Goal: Task Accomplishment & Management: Manage account settings

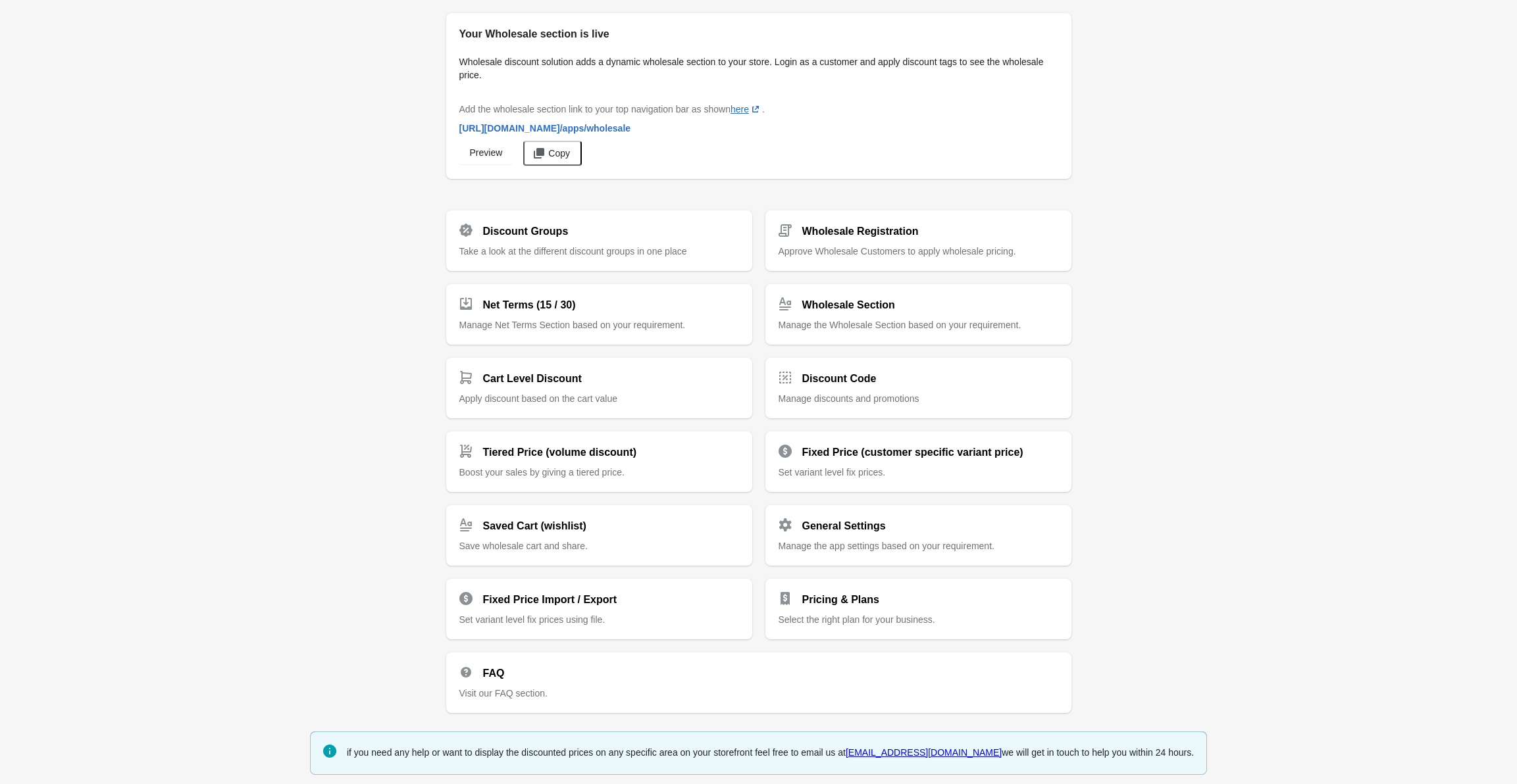
scroll to position [3, 0]
click at [539, 243] on span "Take a look at the different discount groups in one place" at bounding box center [573, 248] width 228 height 11
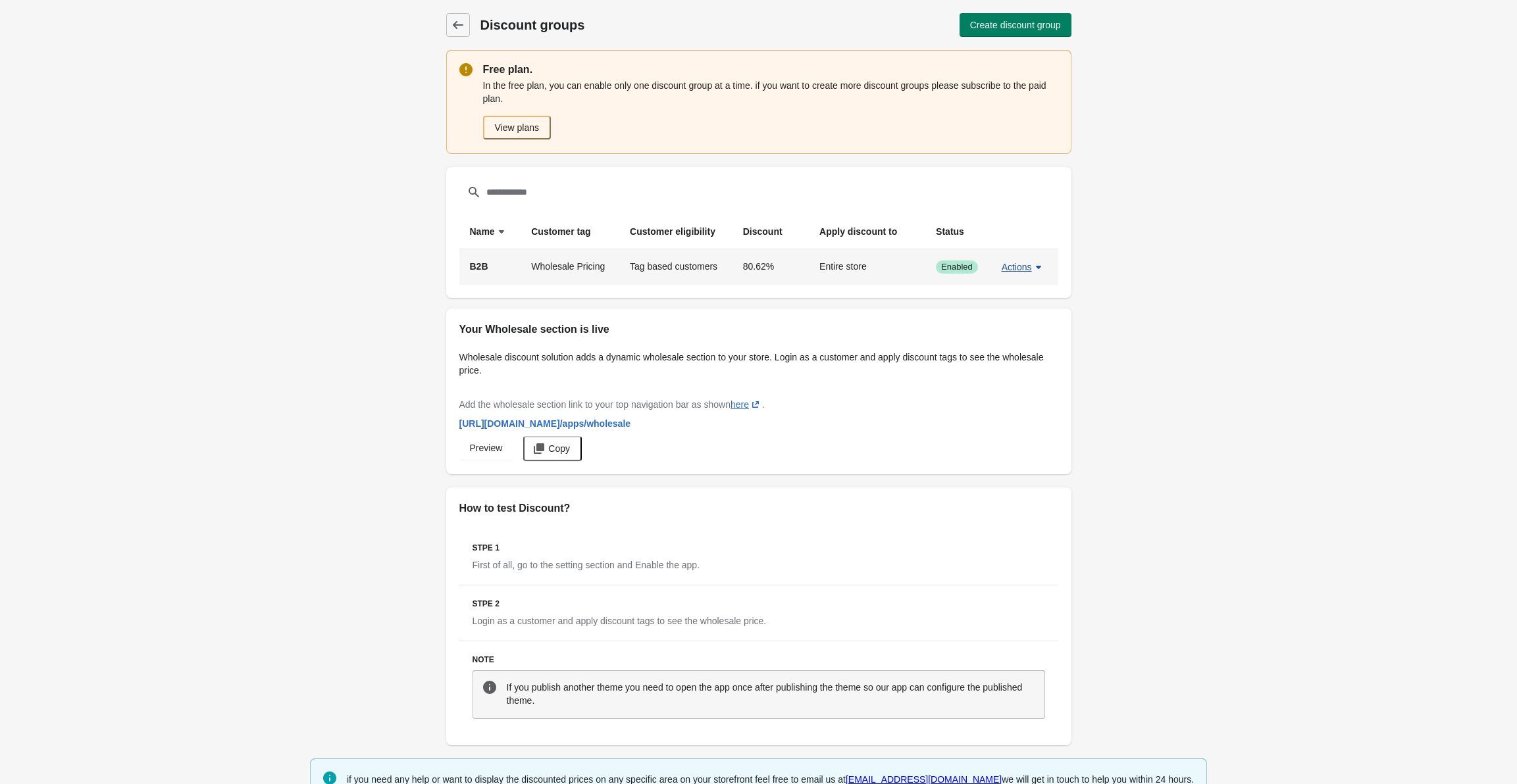
click at [1014, 276] on button "Actions" at bounding box center [1023, 267] width 54 height 24
click at [1024, 320] on button "Edit" at bounding box center [1023, 328] width 41 height 27
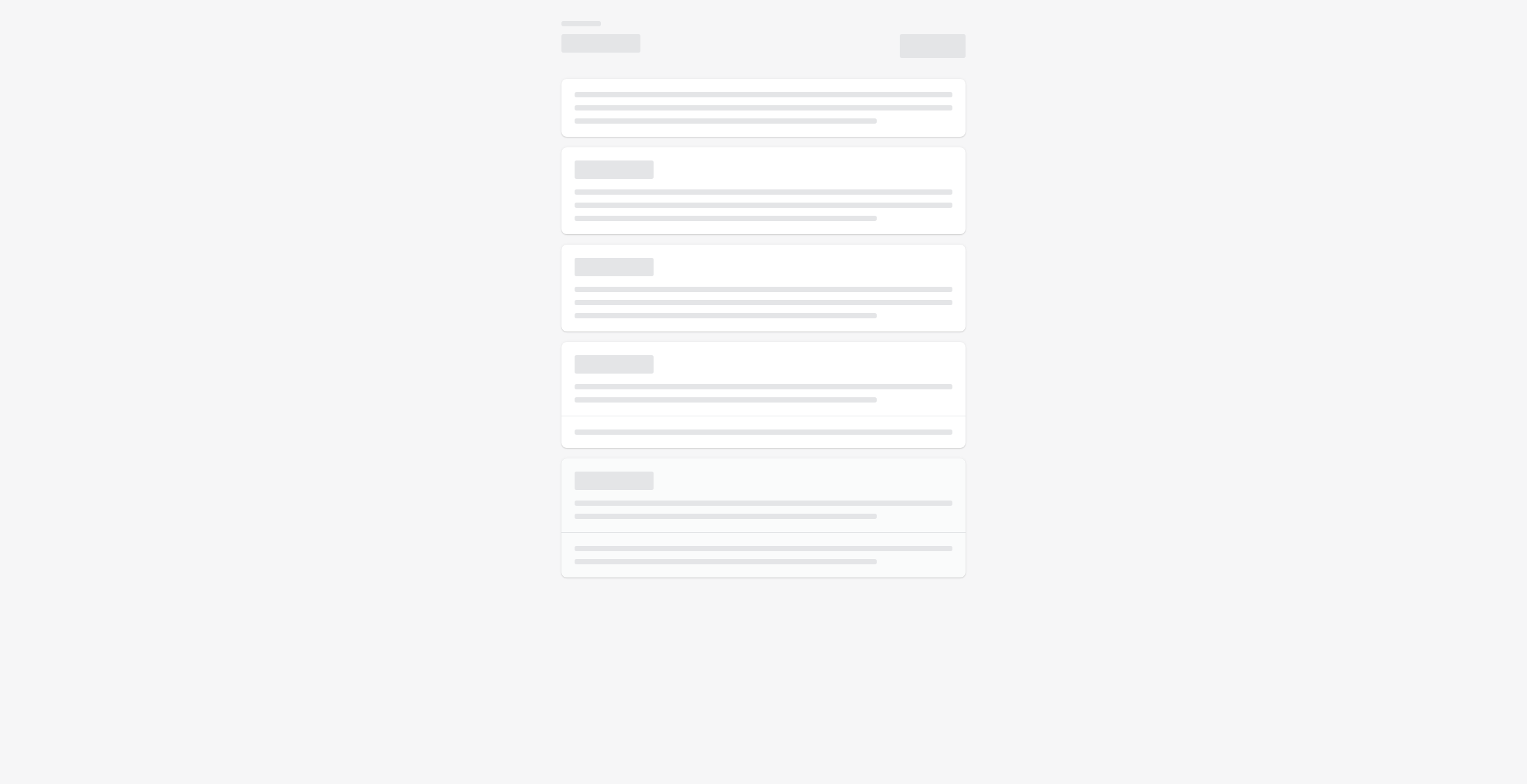
select select "*"
type input "***"
type input "**********"
type input "*****"
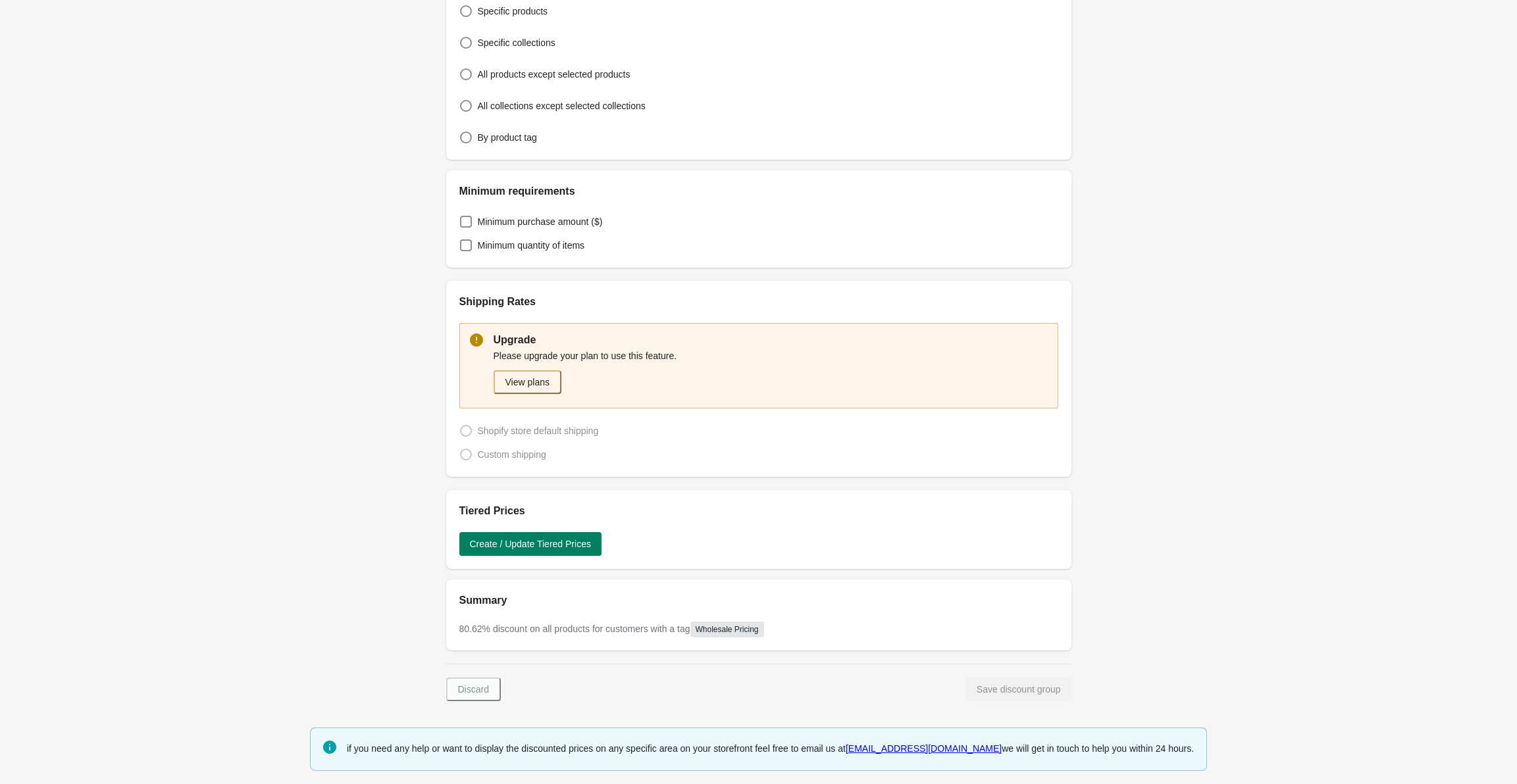
drag, startPoint x: 422, startPoint y: 314, endPoint x: 418, endPoint y: 471, distance: 157.1
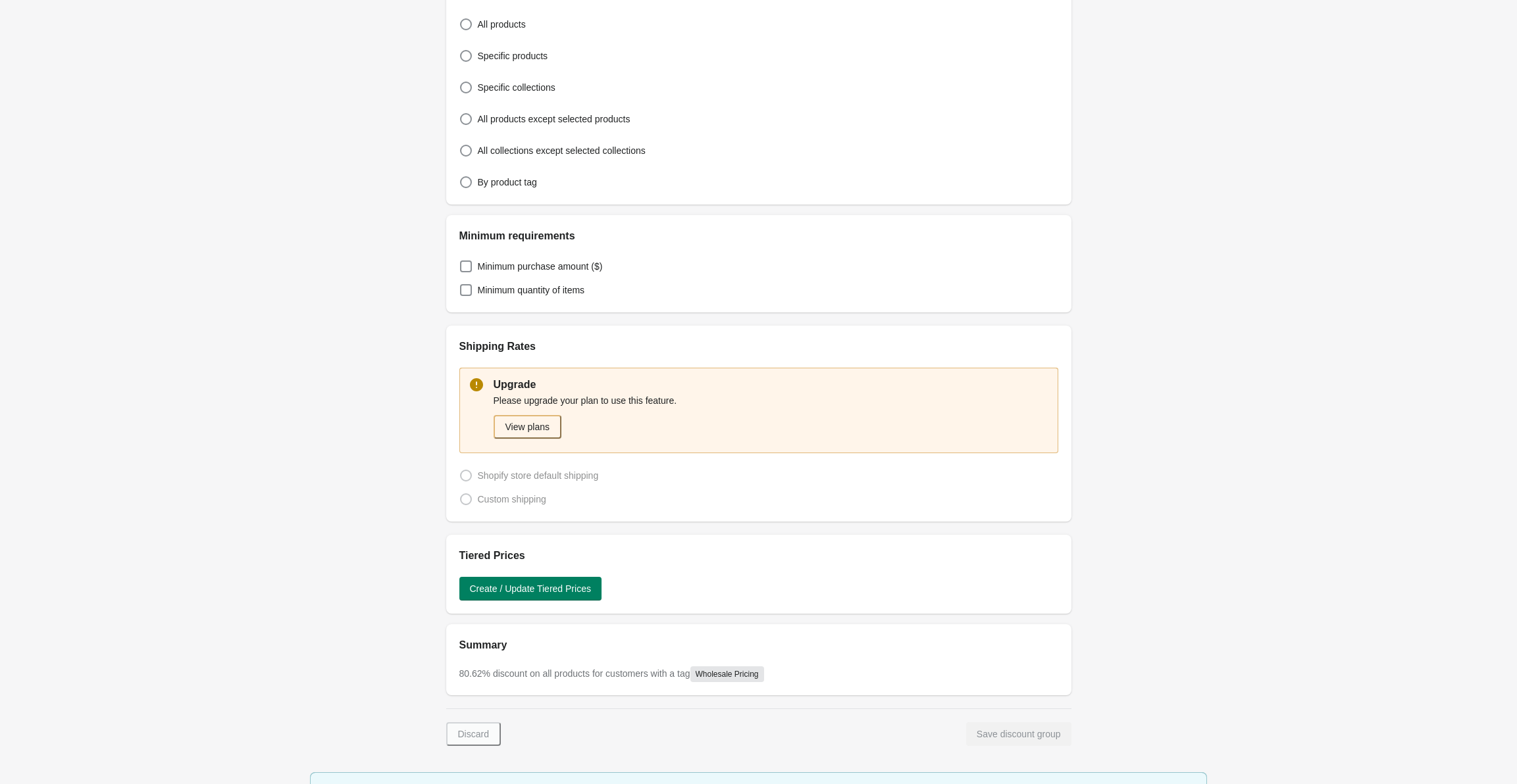
drag, startPoint x: 555, startPoint y: 525, endPoint x: 543, endPoint y: 400, distance: 125.6
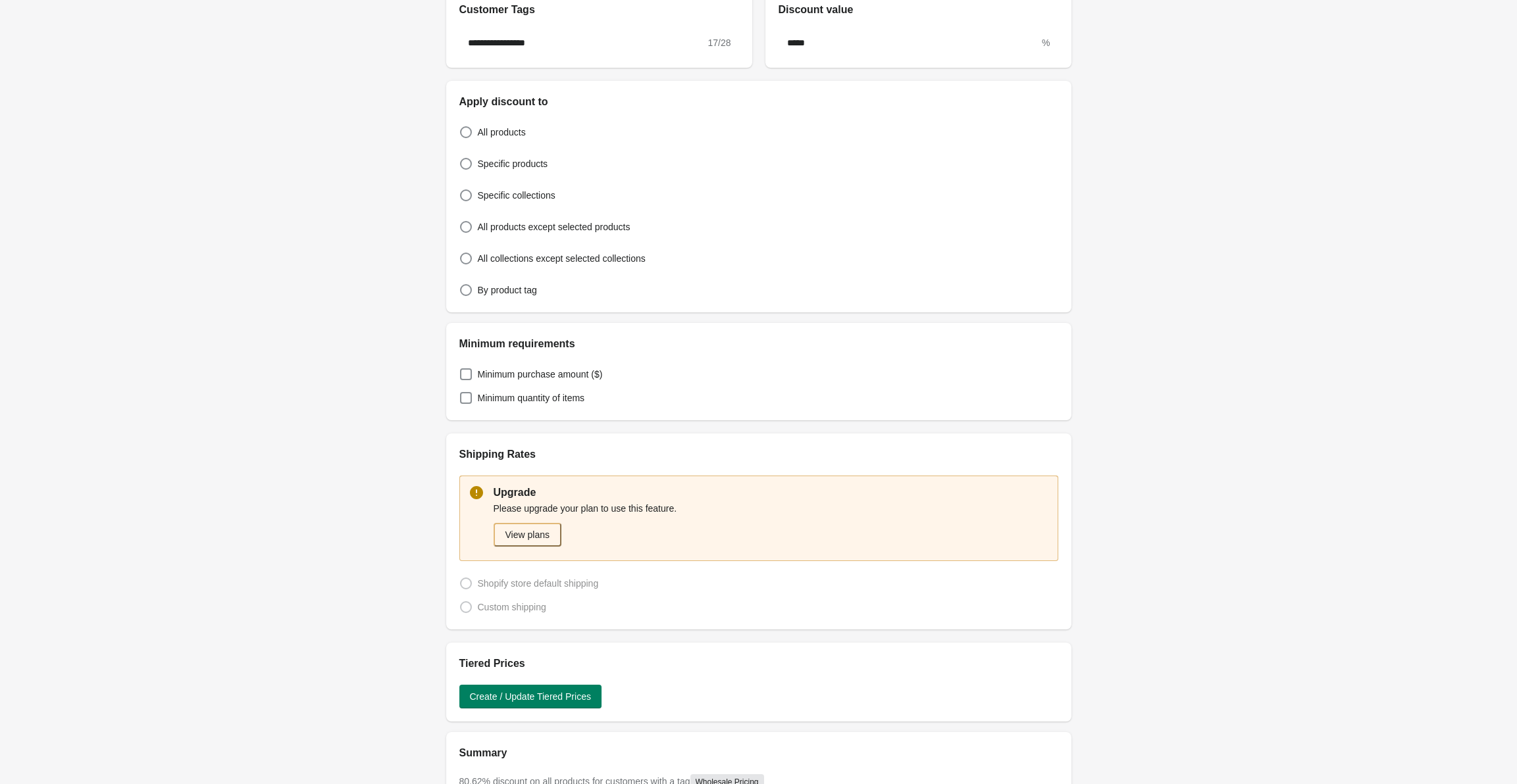
drag, startPoint x: 543, startPoint y: 400, endPoint x: 543, endPoint y: 355, distance: 45.0
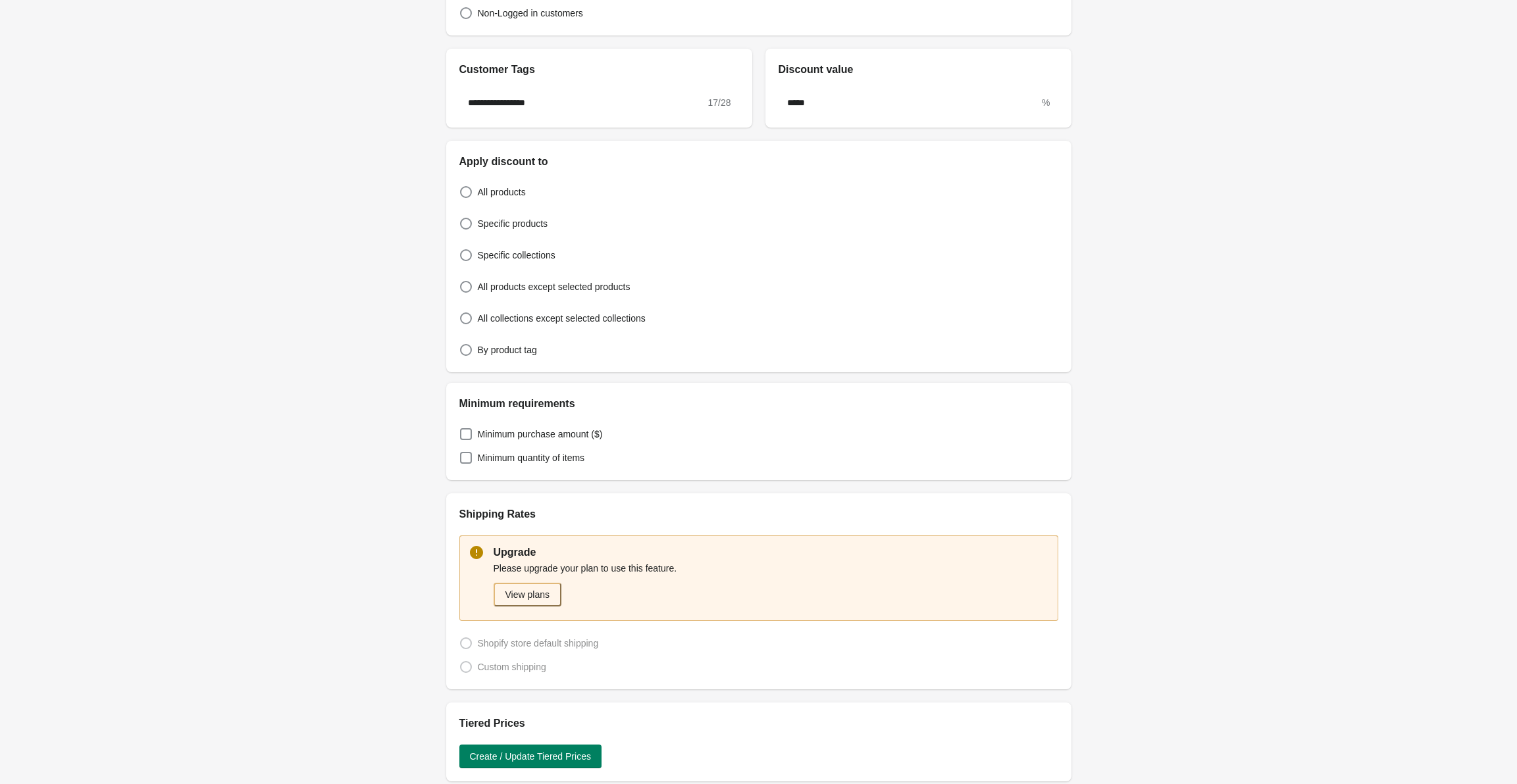
drag, startPoint x: 543, startPoint y: 355, endPoint x: 540, endPoint y: 301, distance: 54.1
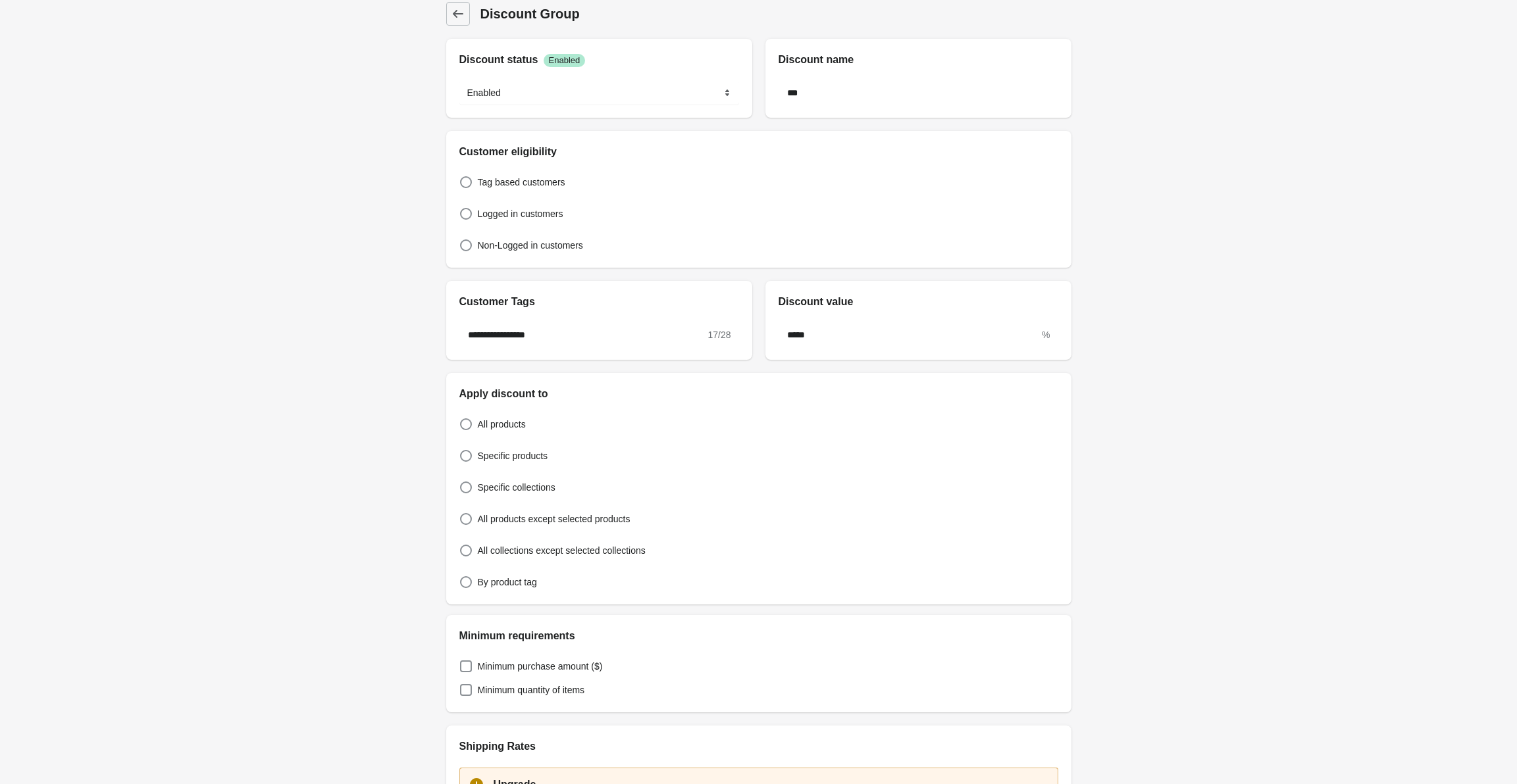
drag, startPoint x: 420, startPoint y: 146, endPoint x: 411, endPoint y: 31, distance: 115.4
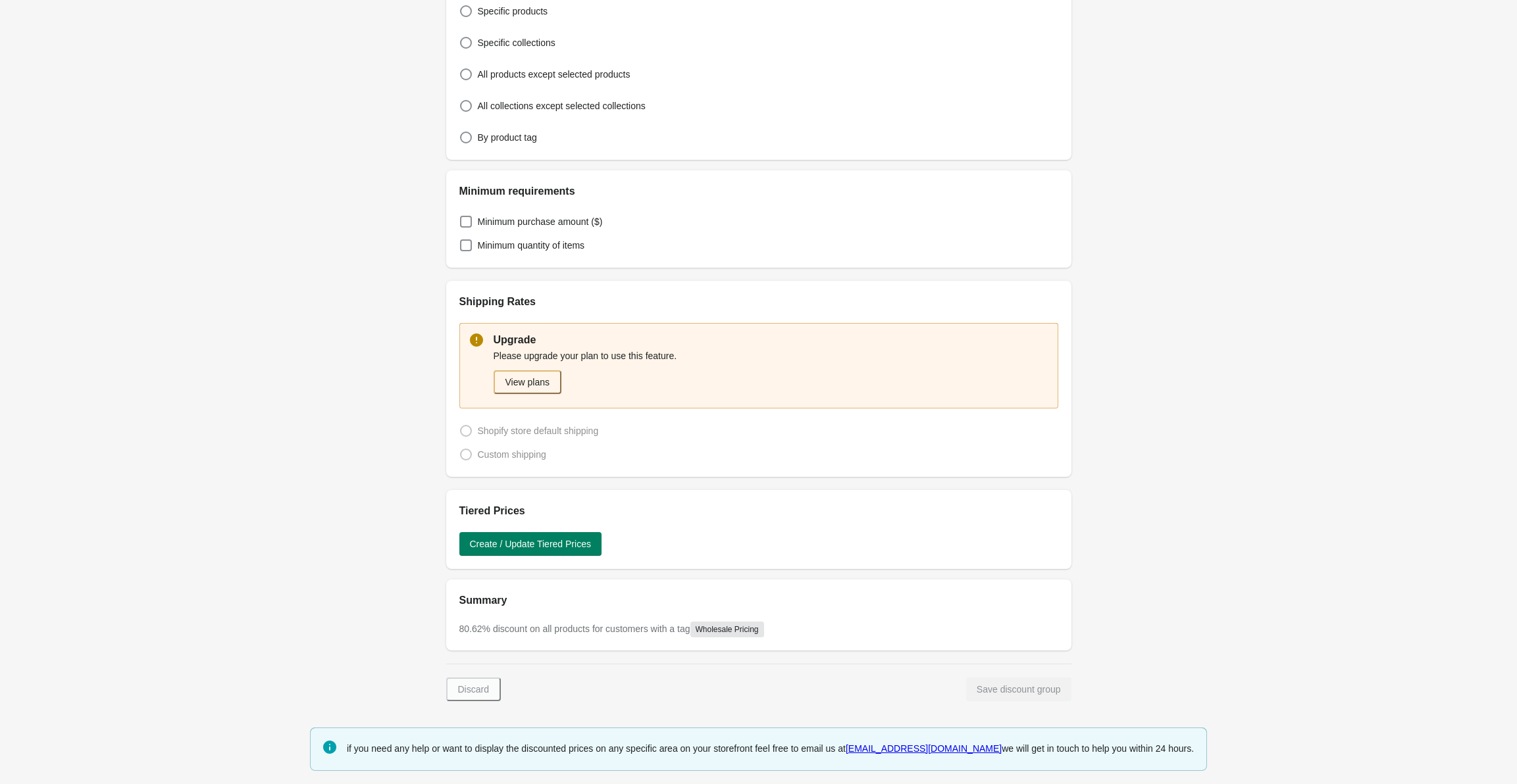
drag, startPoint x: 420, startPoint y: 407, endPoint x: 537, endPoint y: 683, distance: 299.8
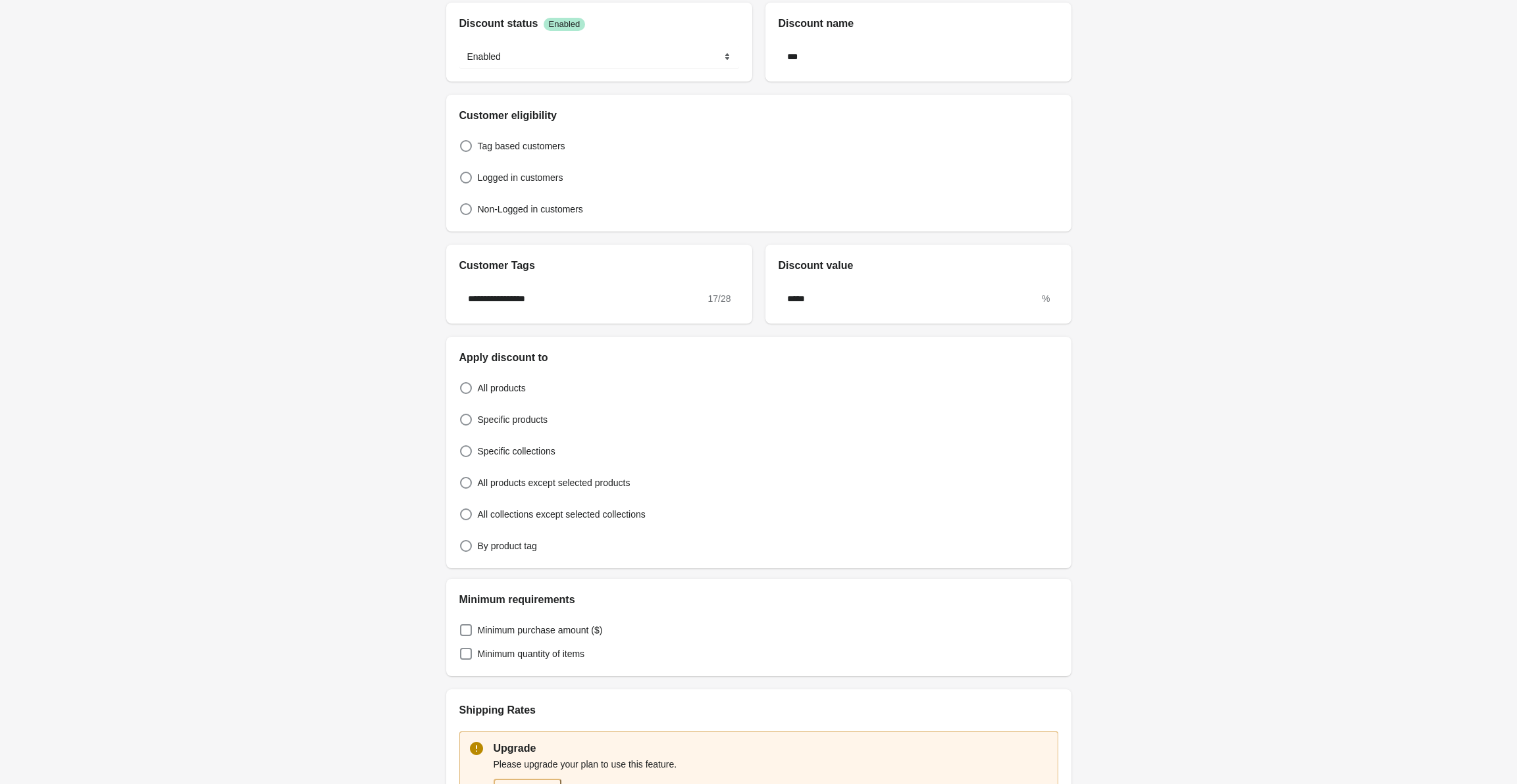
drag, startPoint x: 378, startPoint y: 609, endPoint x: 518, endPoint y: 561, distance: 148.0
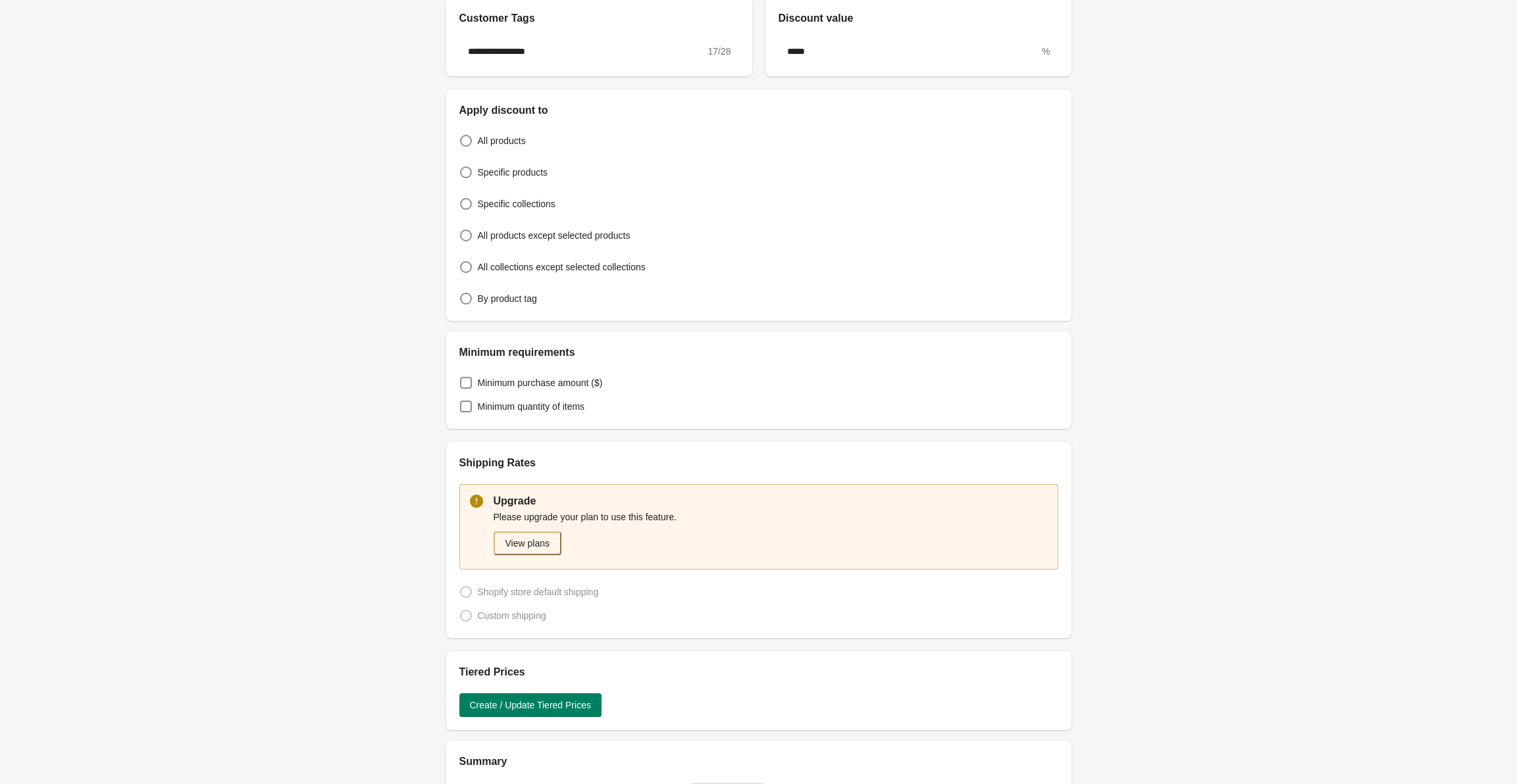
scroll to position [456, 0]
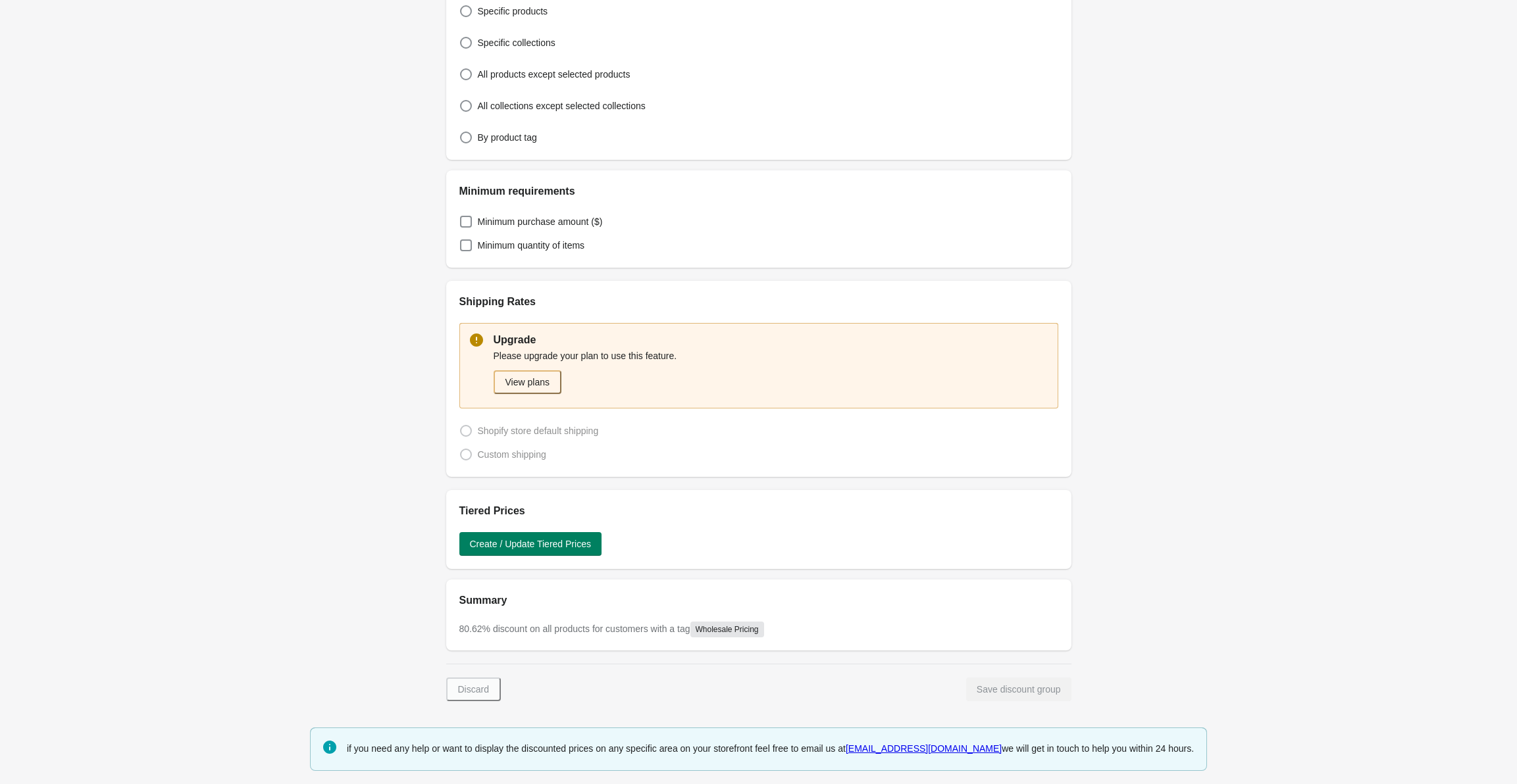
drag, startPoint x: 526, startPoint y: 646, endPoint x: 530, endPoint y: 702, distance: 56.1
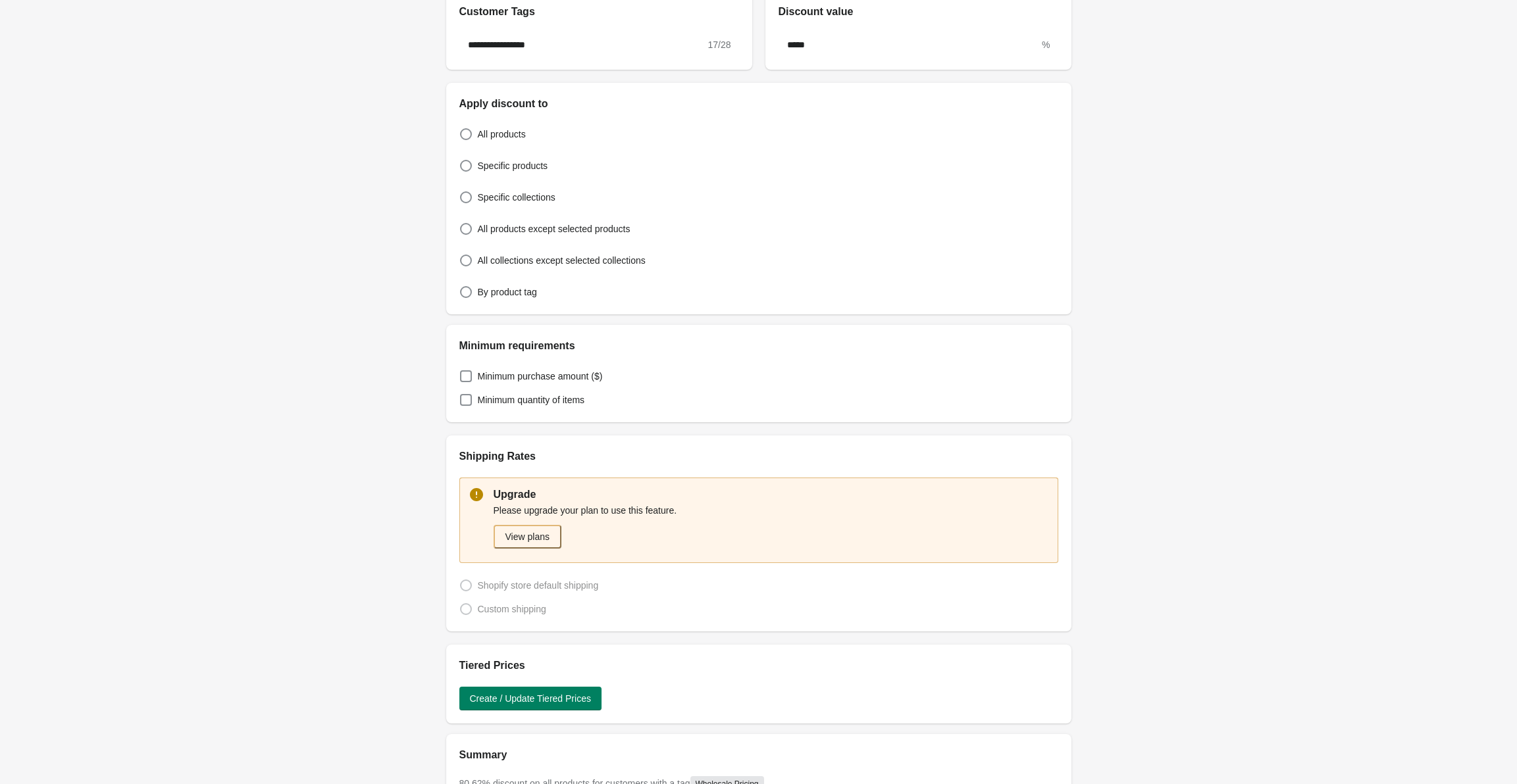
scroll to position [0, 0]
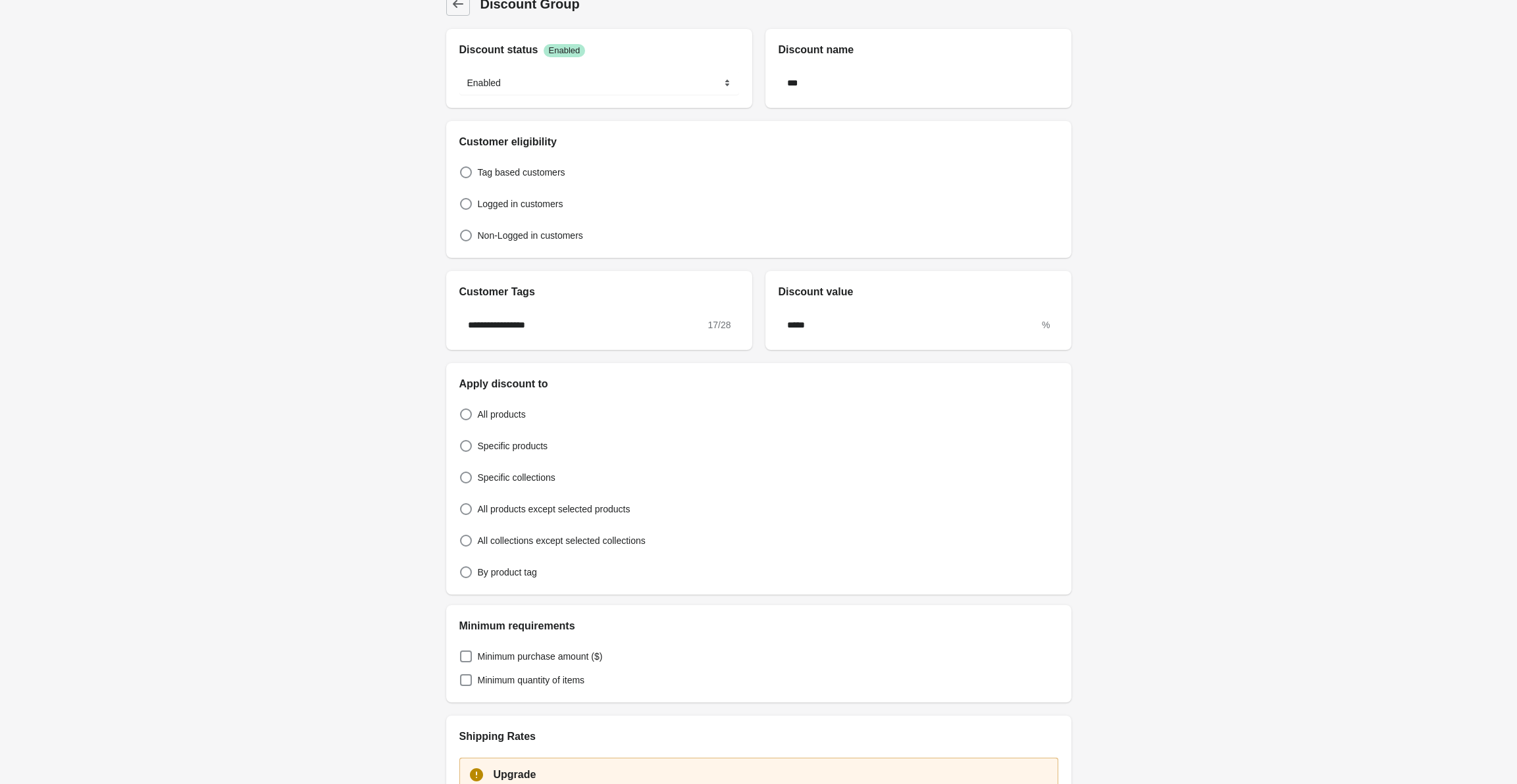
drag, startPoint x: 562, startPoint y: 655, endPoint x: 549, endPoint y: 499, distance: 156.5
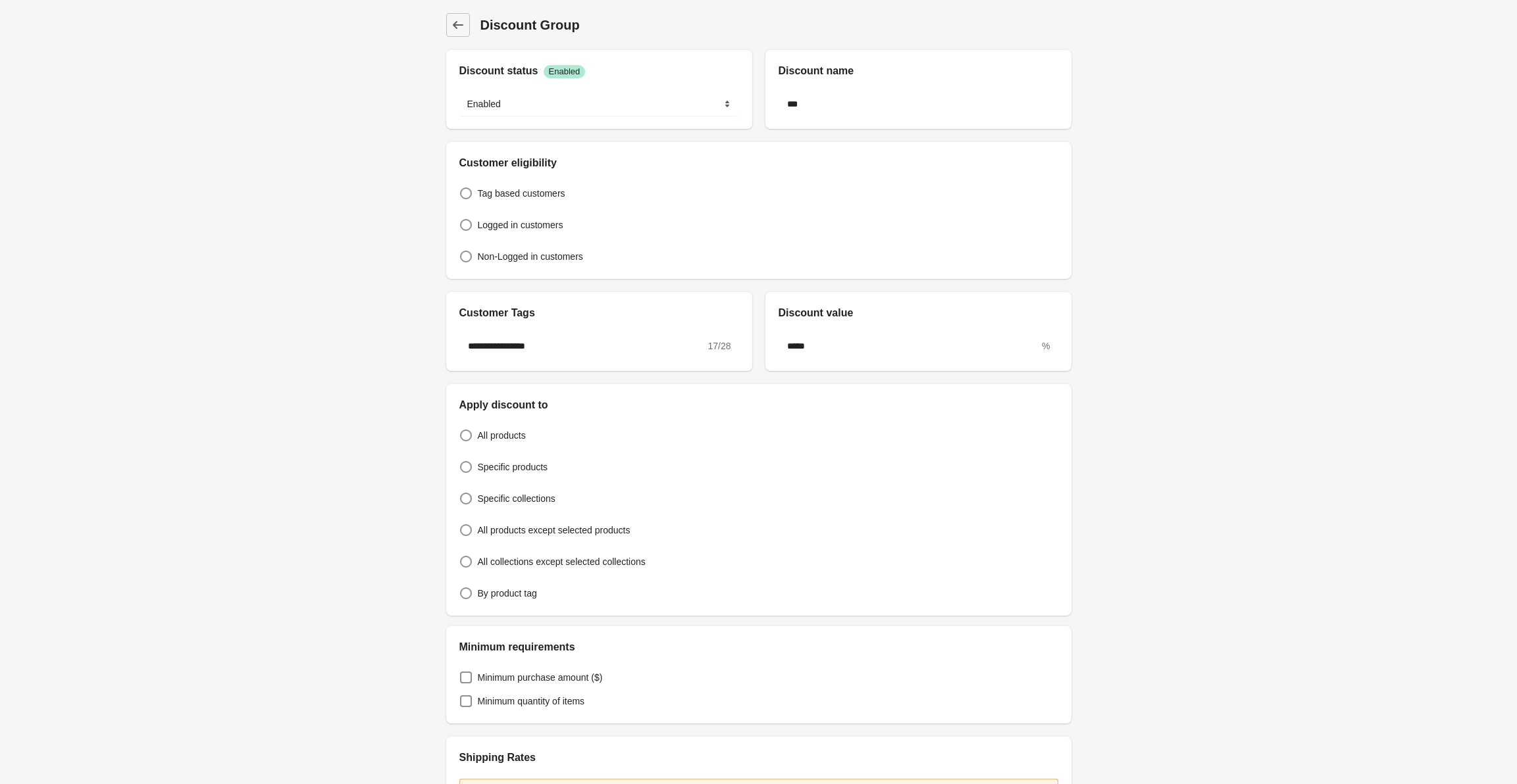
click at [460, 41] on div "Discount Group Discount Group" at bounding box center [758, 25] width 625 height 50
click at [453, 24] on icon at bounding box center [458, 25] width 13 height 13
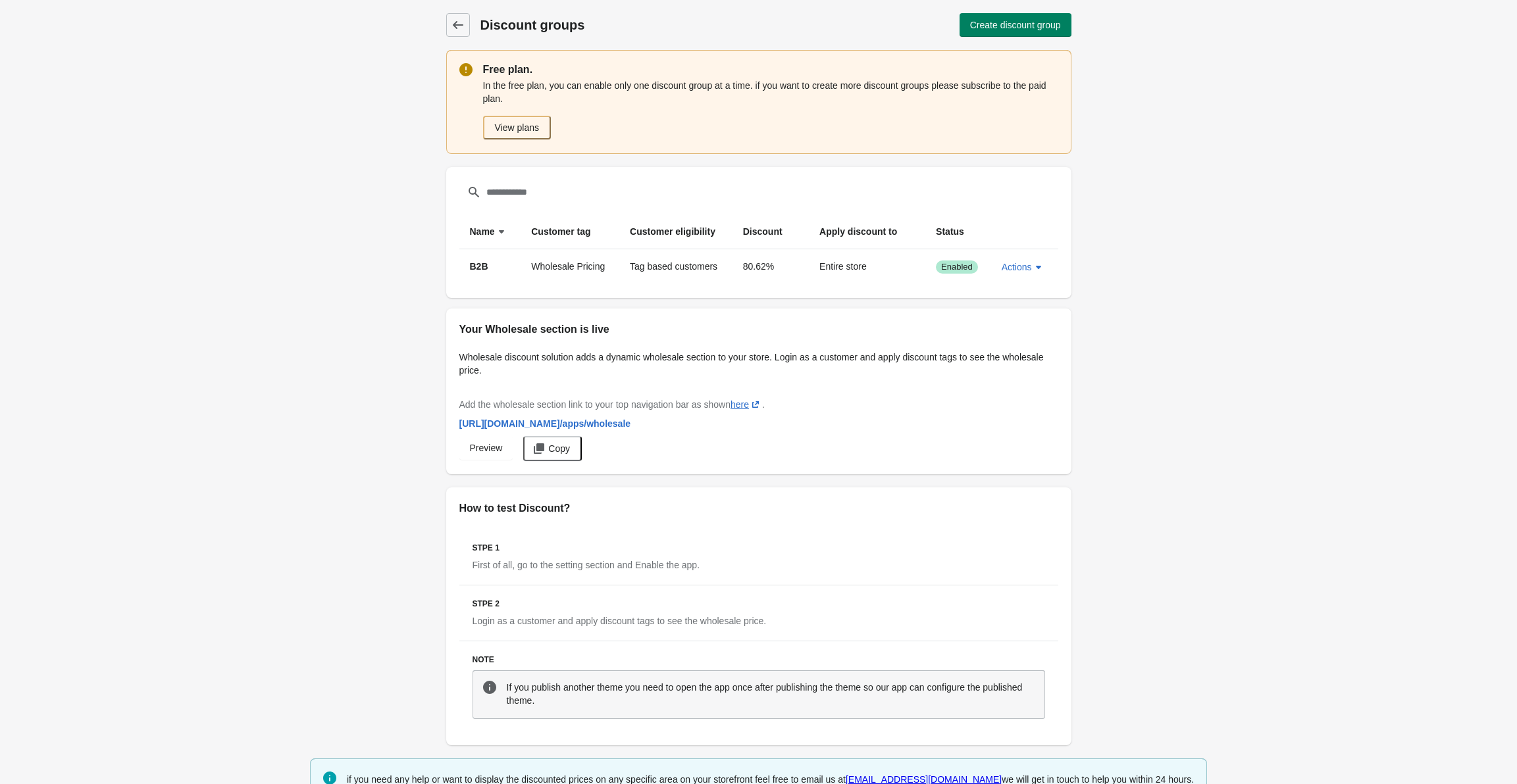
click at [1017, 254] on td "Actions" at bounding box center [1025, 268] width 67 height 36
click at [1023, 267] on span "Actions" at bounding box center [1017, 267] width 30 height 11
click at [1039, 290] on button "Disable" at bounding box center [1023, 301] width 41 height 27
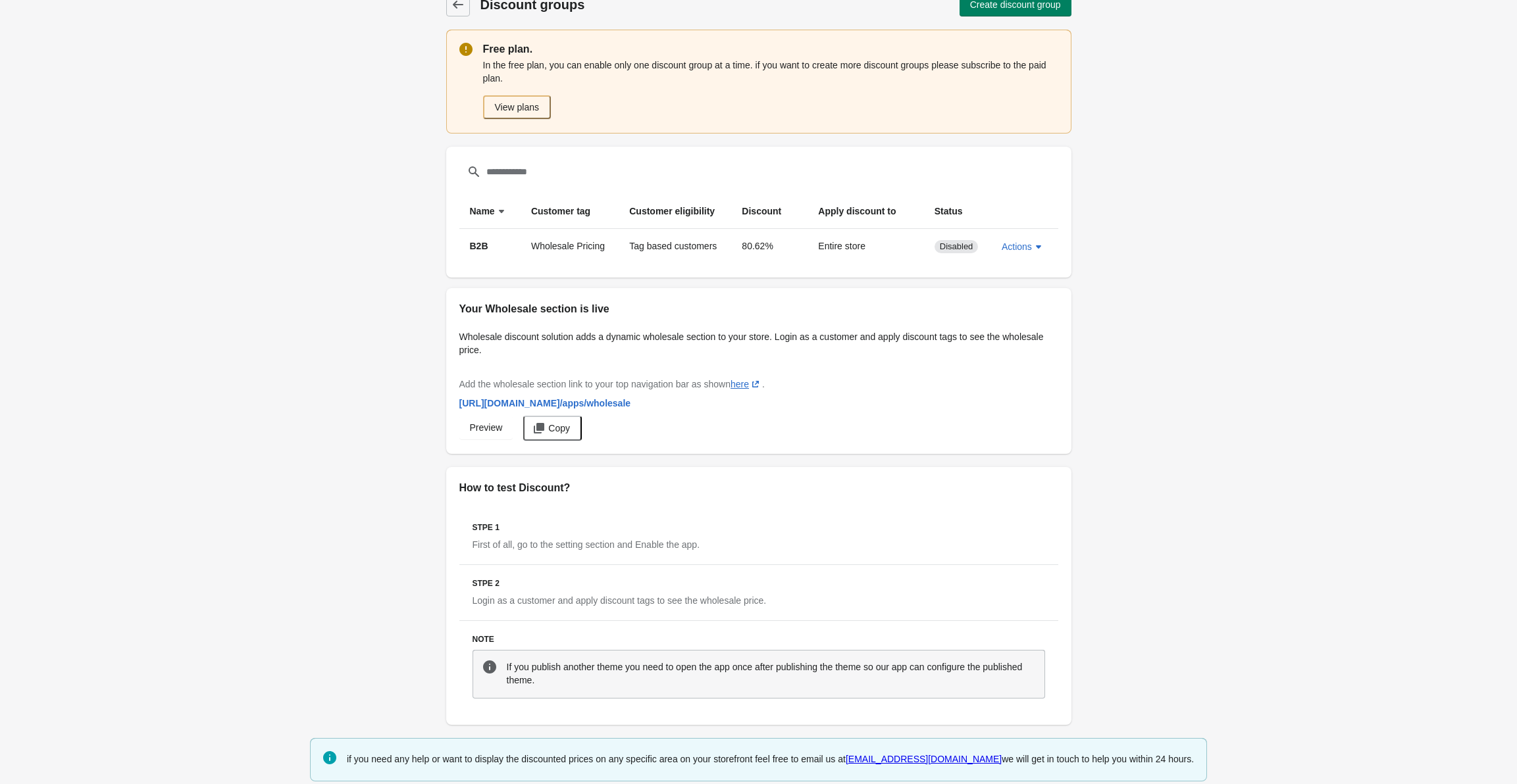
scroll to position [30, 0]
